Goal: Information Seeking & Learning: Learn about a topic

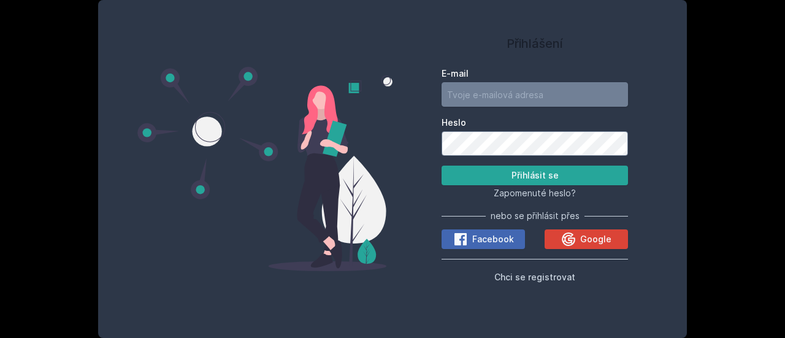
click at [483, 88] on input "E-mail" at bounding box center [535, 94] width 187 height 25
click at [522, 90] on input "E-mail" at bounding box center [535, 94] width 187 height 25
type input "[PERSON_NAME][EMAIL_ADDRESS][DOMAIN_NAME]"
click at [442, 166] on button "Přihlásit se" at bounding box center [535, 176] width 187 height 20
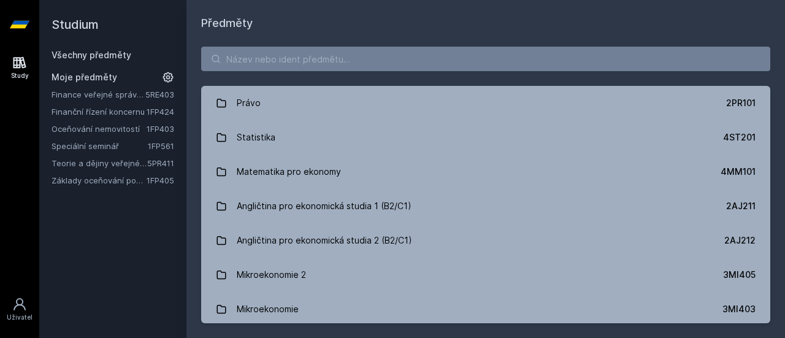
click at [115, 177] on link "Základy oceňování podniku" at bounding box center [99, 180] width 95 height 12
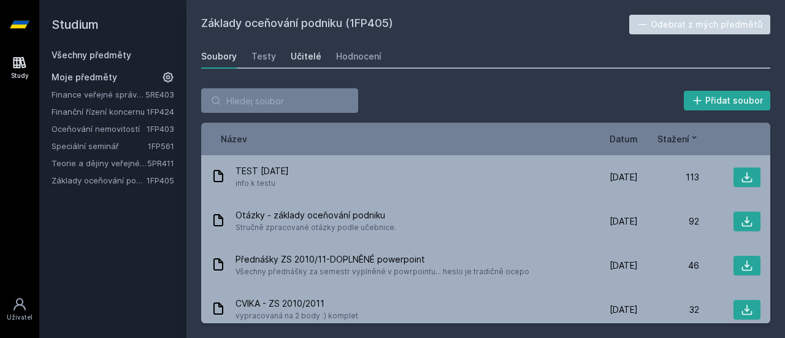
click at [297, 60] on div "Učitelé" at bounding box center [306, 56] width 31 height 12
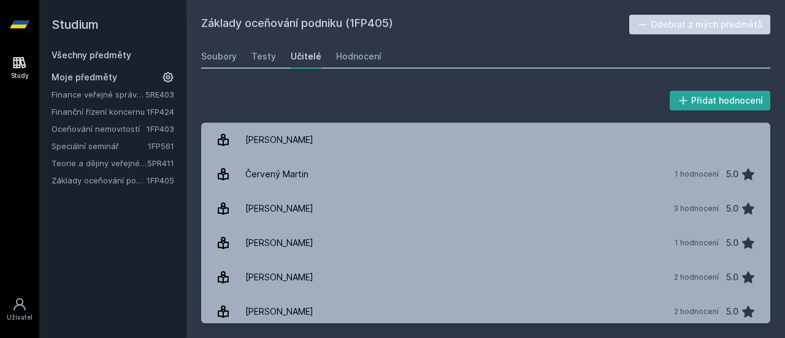
click at [377, 53] on div "Soubory Testy Učitelé Hodnocení" at bounding box center [485, 56] width 569 height 25
click at [366, 55] on div "Hodnocení" at bounding box center [358, 56] width 45 height 12
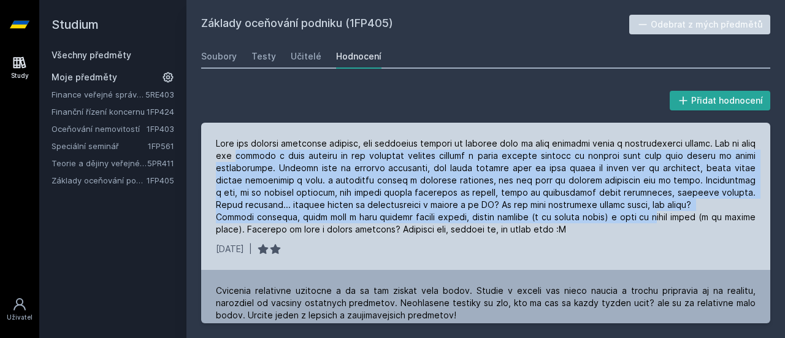
drag, startPoint x: 253, startPoint y: 159, endPoint x: 656, endPoint y: 218, distance: 406.8
click at [656, 218] on div at bounding box center [486, 186] width 540 height 98
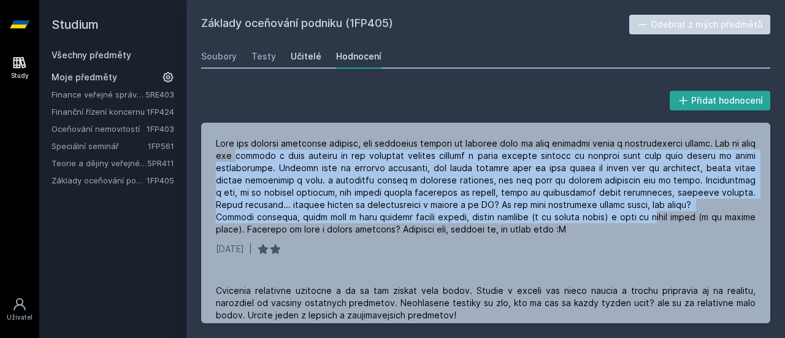
click at [302, 56] on div "Učitelé" at bounding box center [306, 56] width 31 height 12
